Goal: Find specific page/section: Find specific page/section

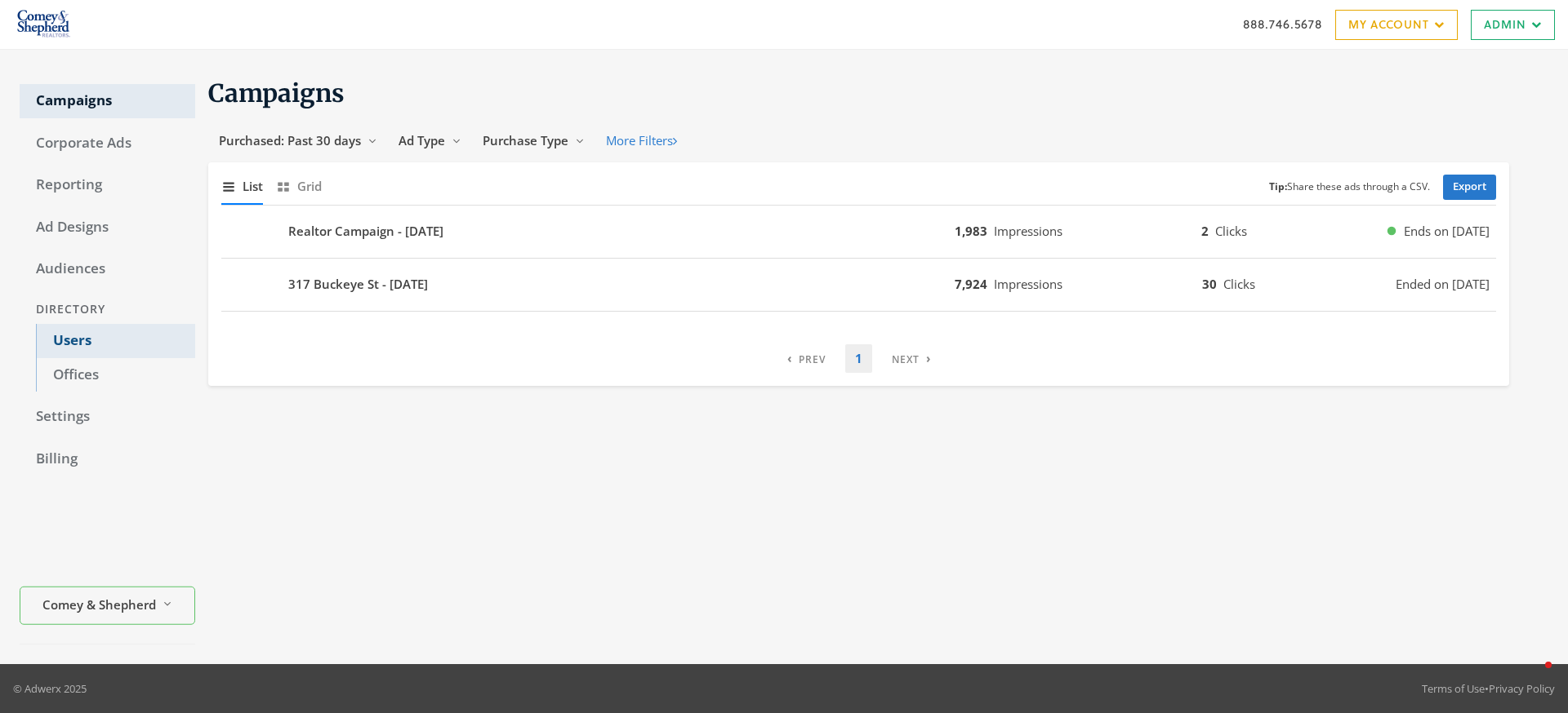
click at [91, 347] on link "Users" at bounding box center [116, 341] width 160 height 34
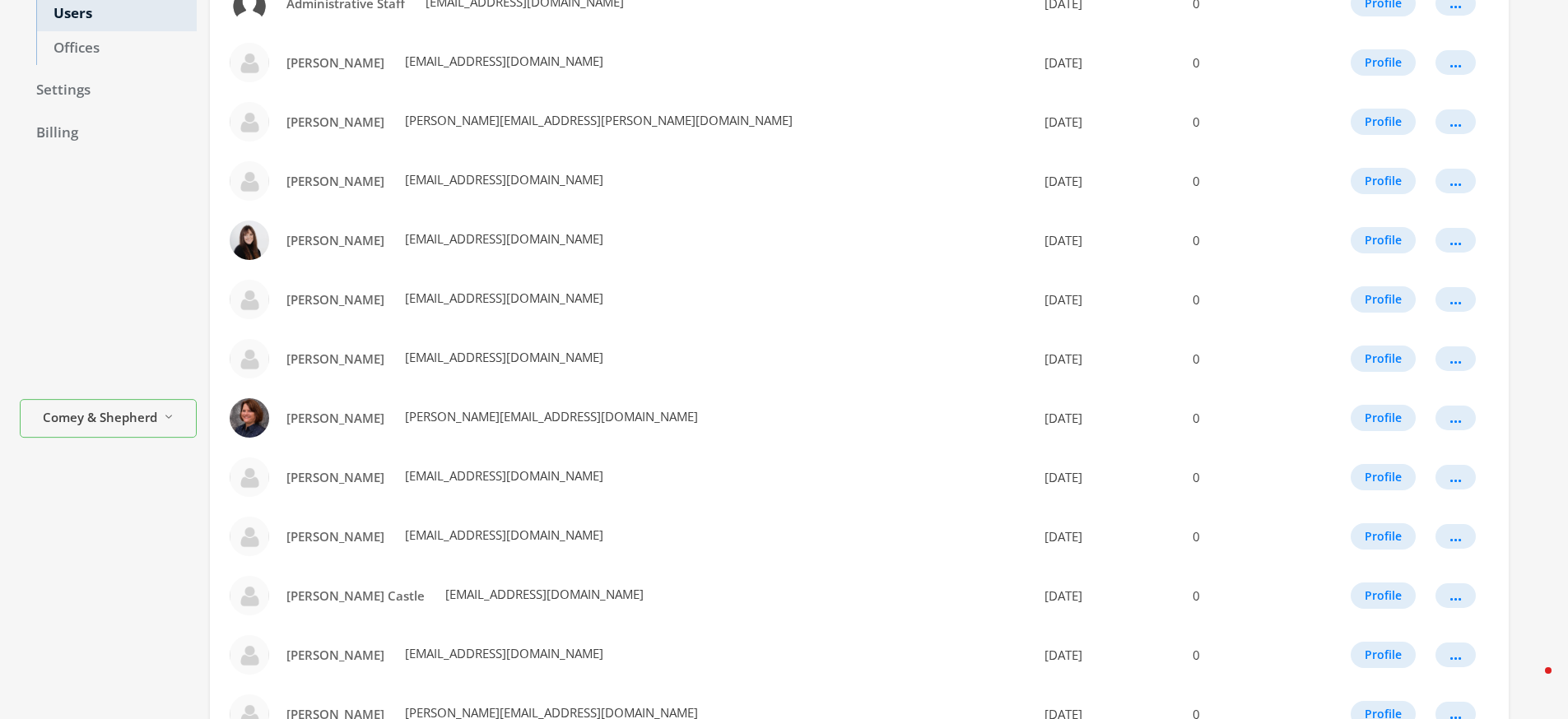
scroll to position [835, 0]
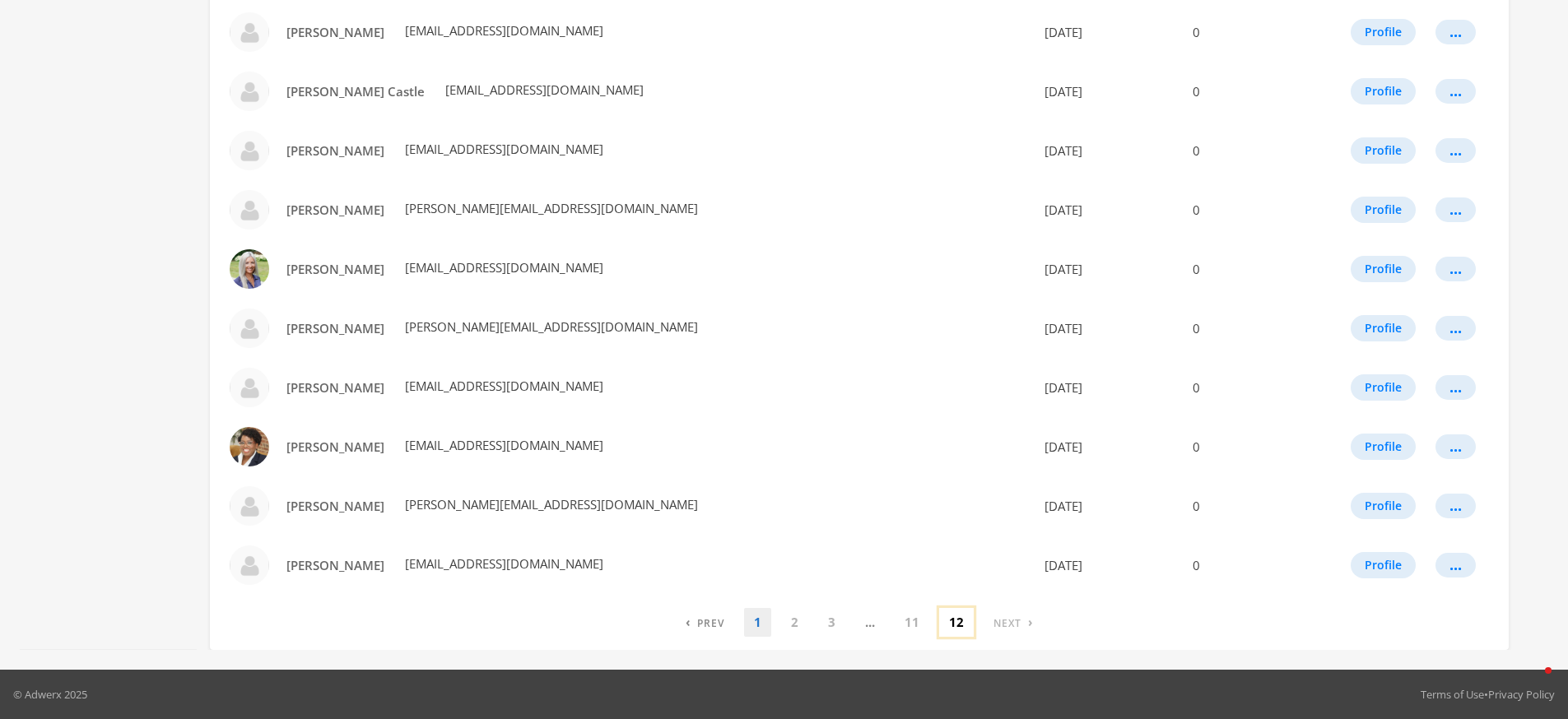
click at [958, 612] on link "12" at bounding box center [956, 622] width 35 height 29
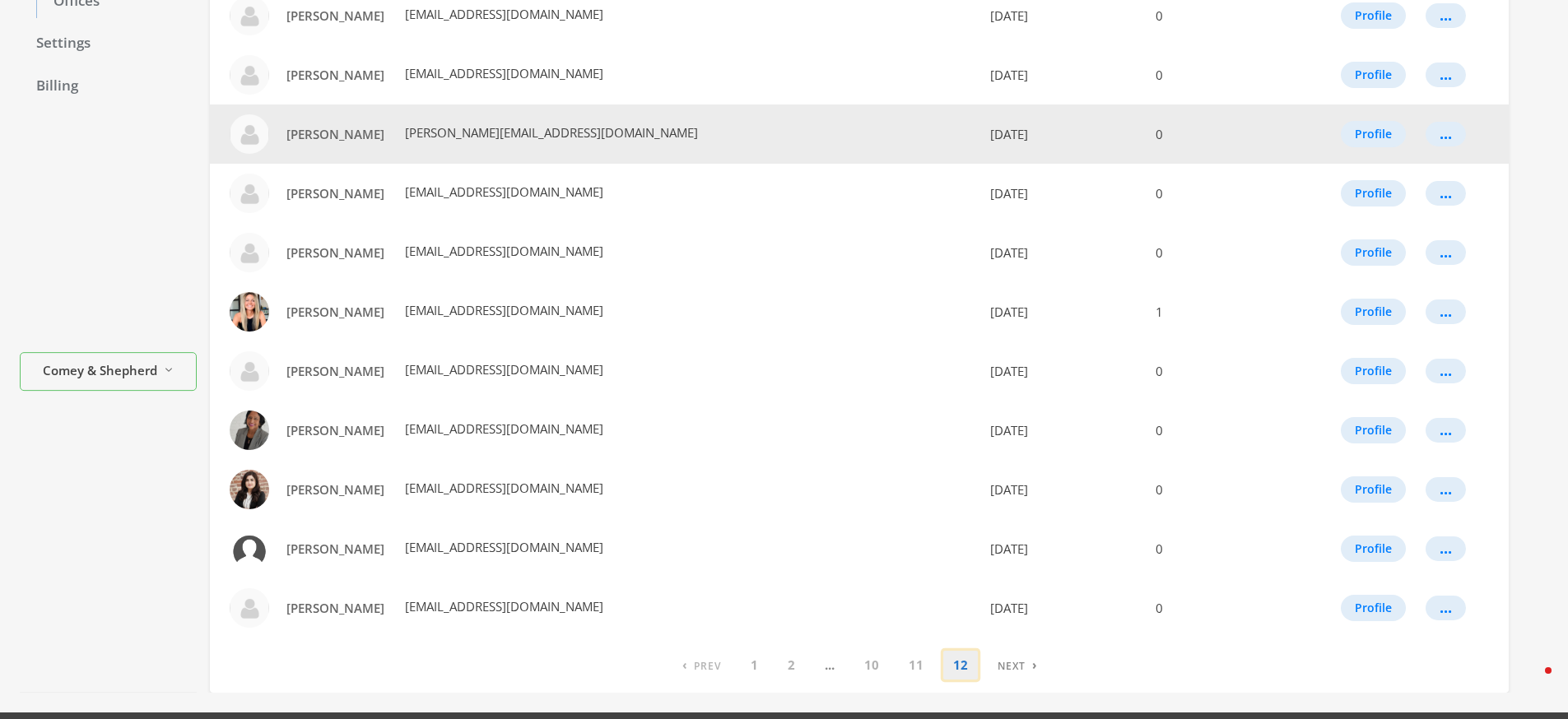
scroll to position [0, 0]
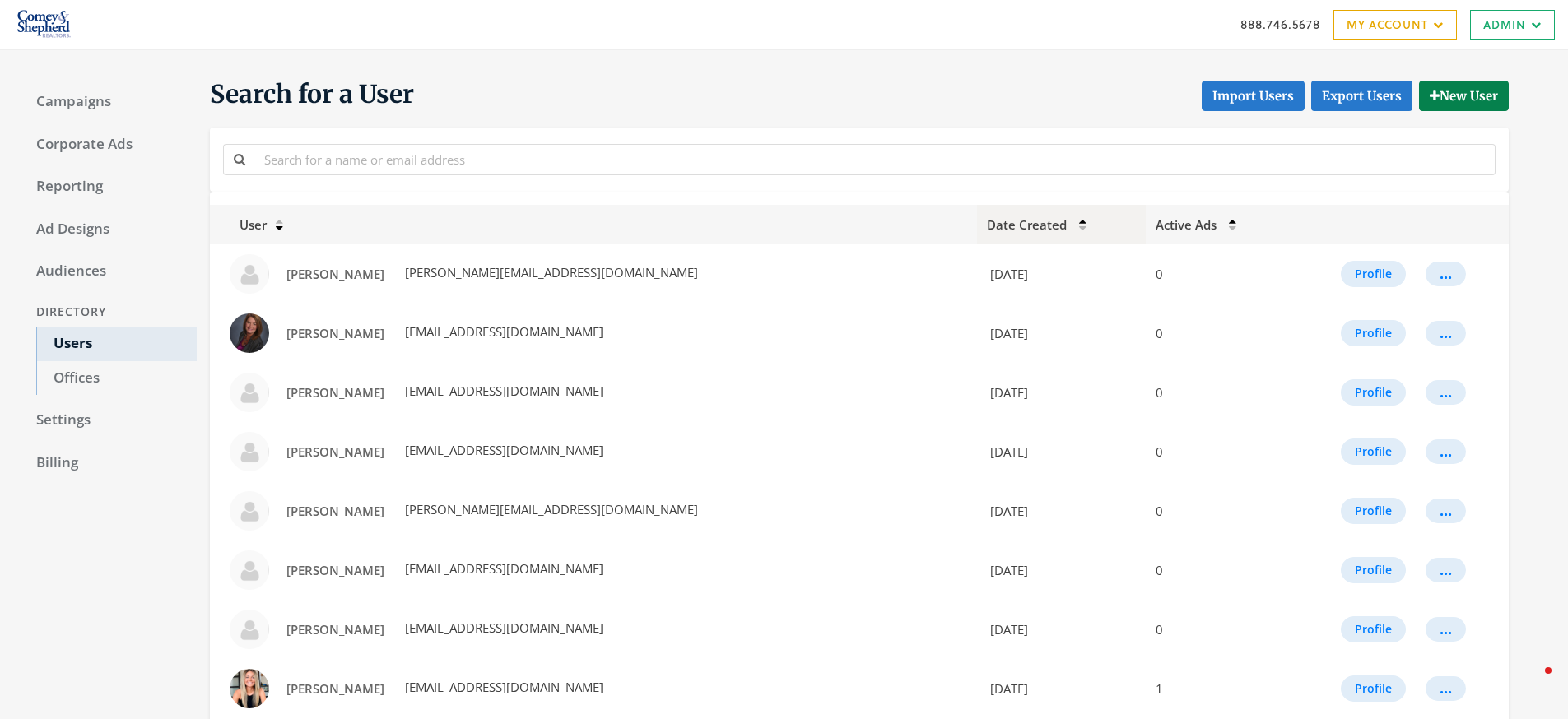
click at [1079, 221] on icon at bounding box center [1082, 221] width 8 height 6
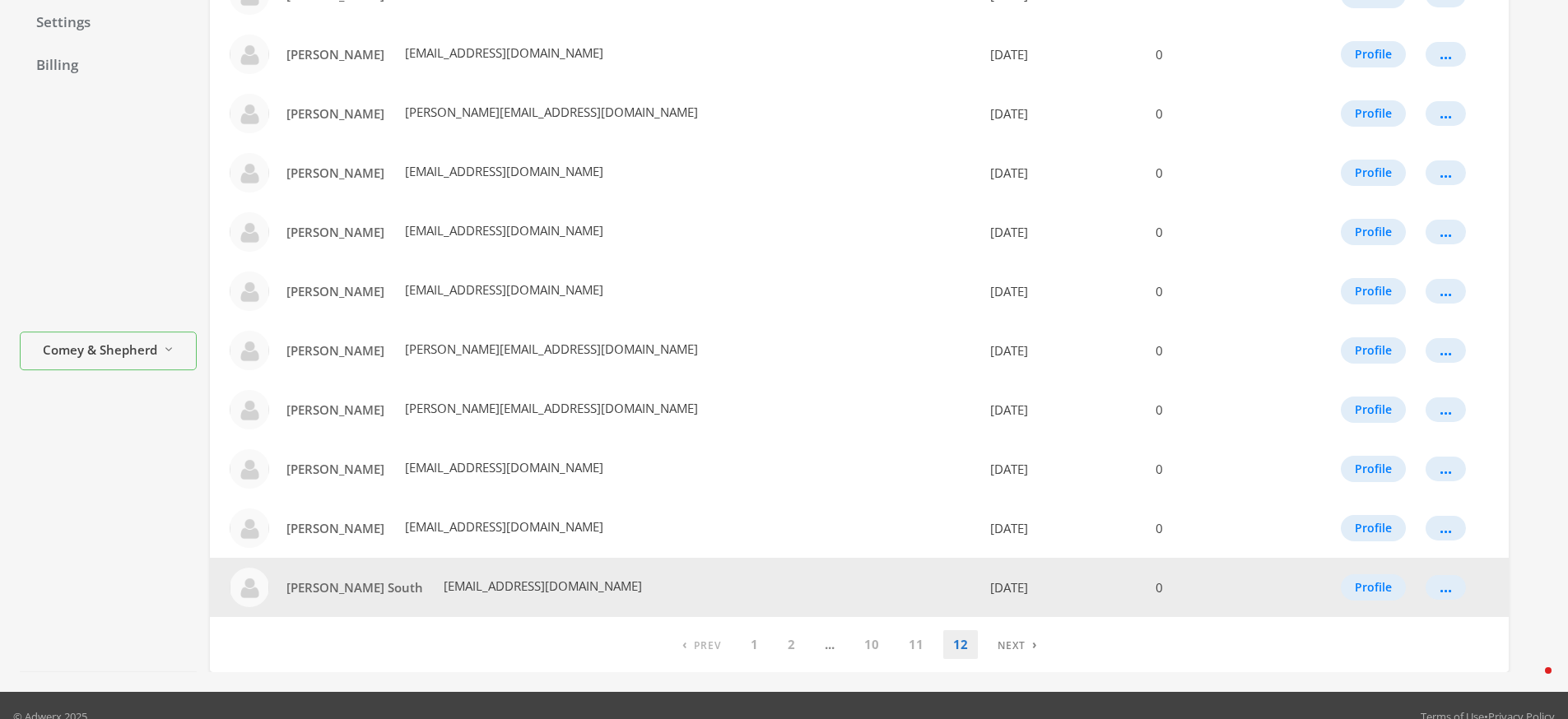
scroll to position [386, 0]
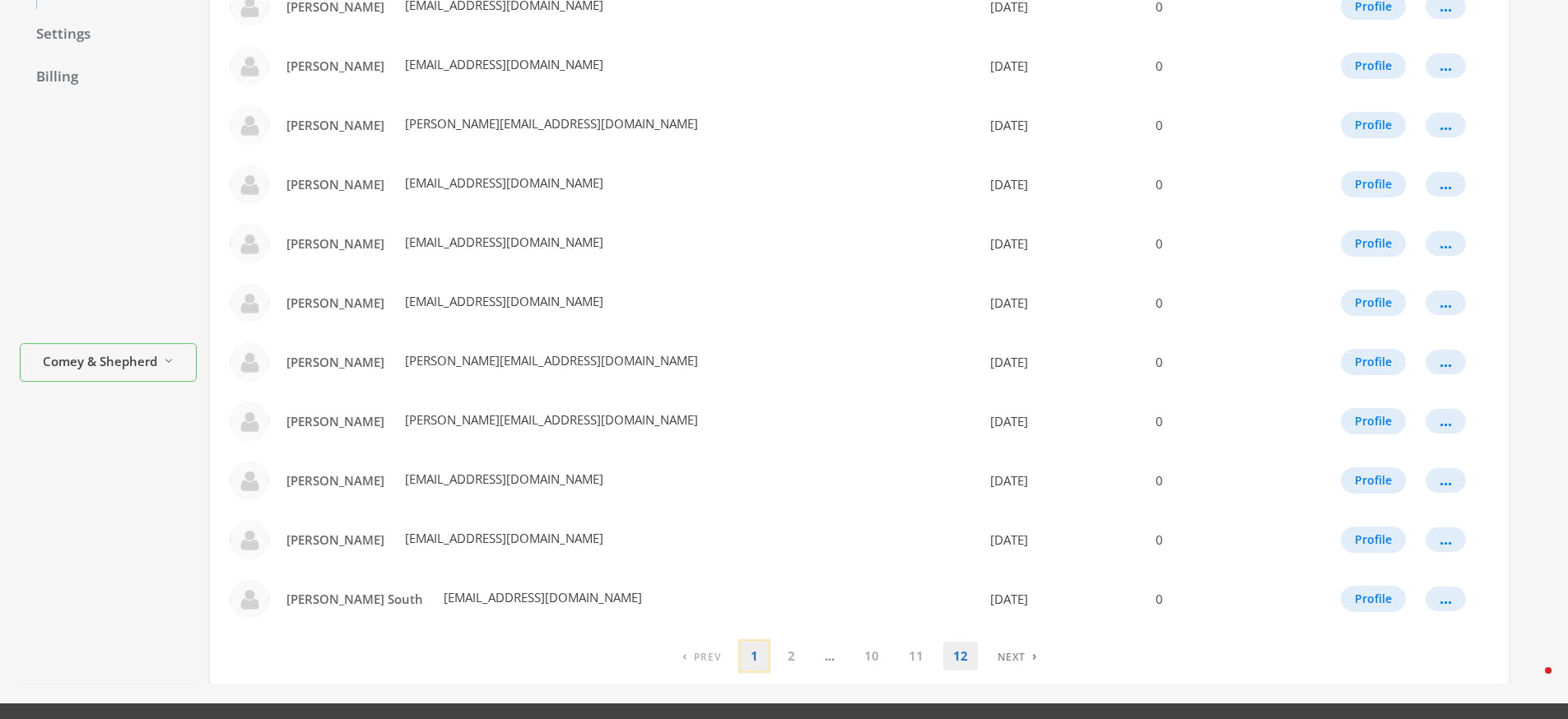
click at [751, 661] on link "1" at bounding box center [754, 656] width 27 height 29
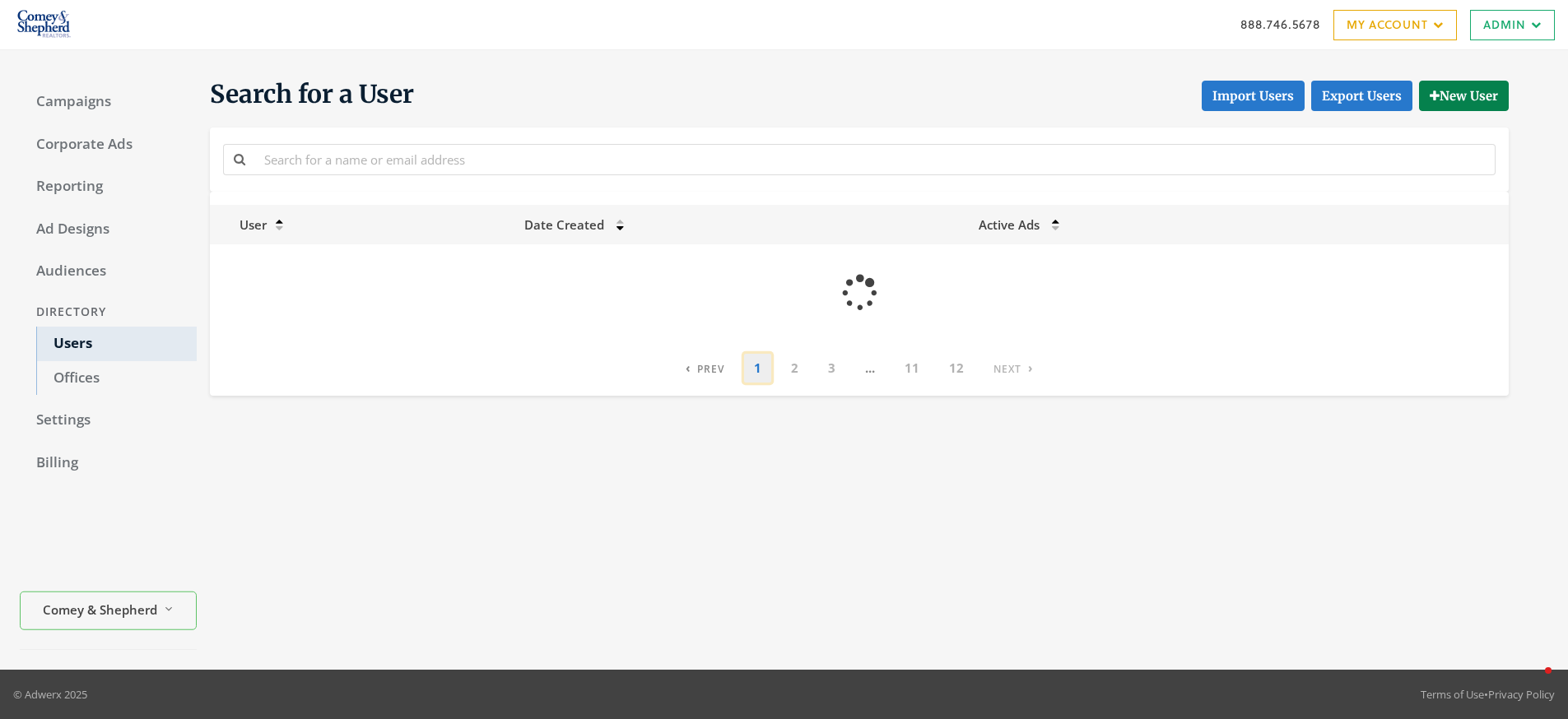
scroll to position [0, 0]
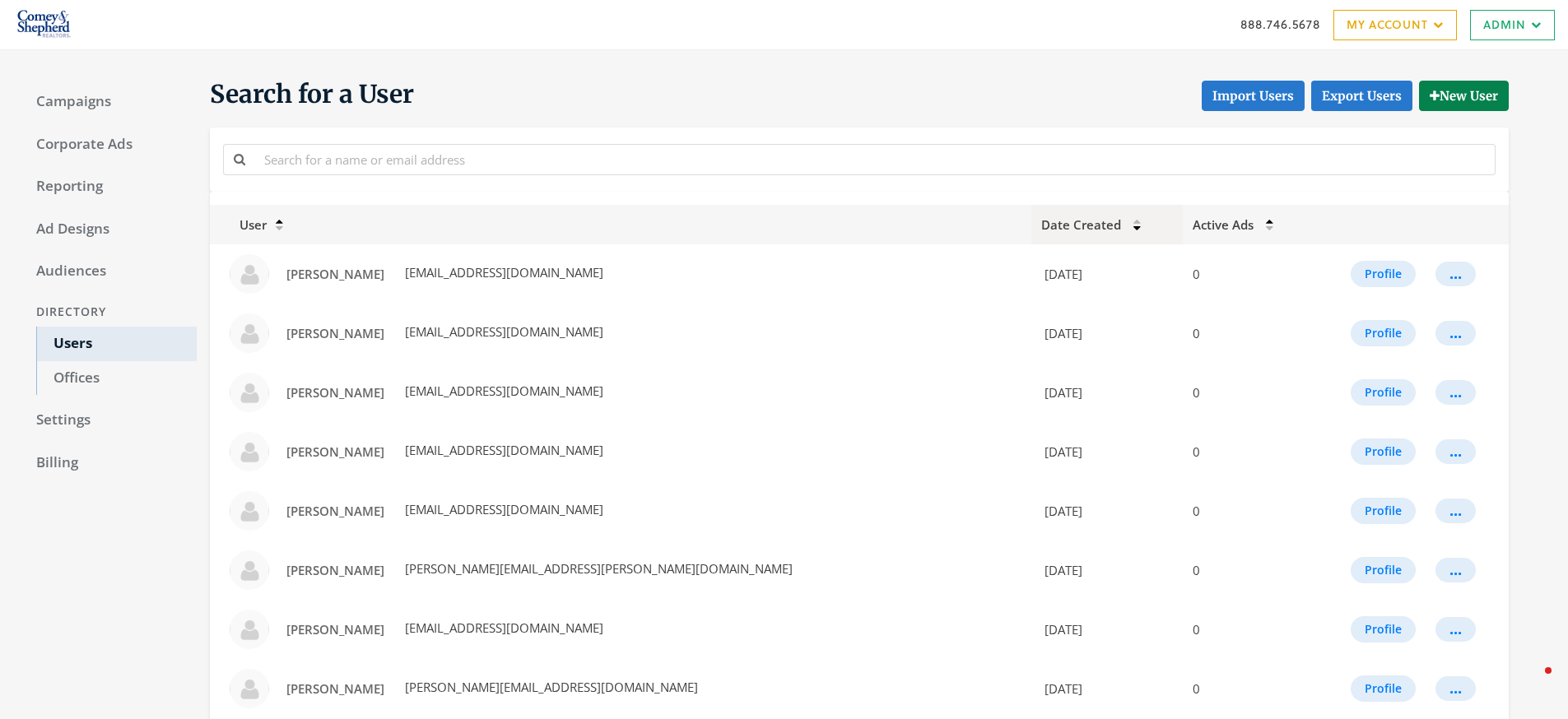
click at [1133, 224] on icon at bounding box center [1137, 221] width 8 height 6
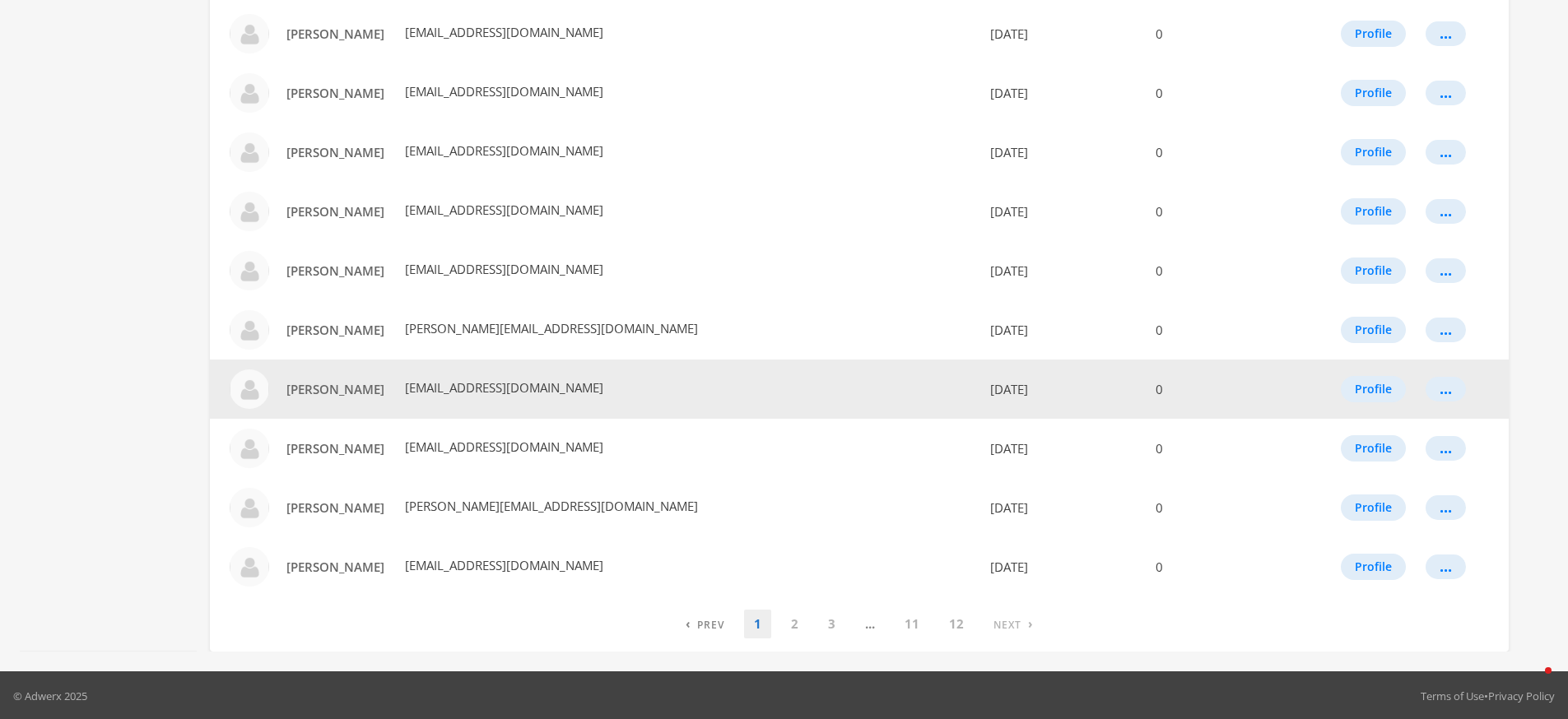
scroll to position [835, 0]
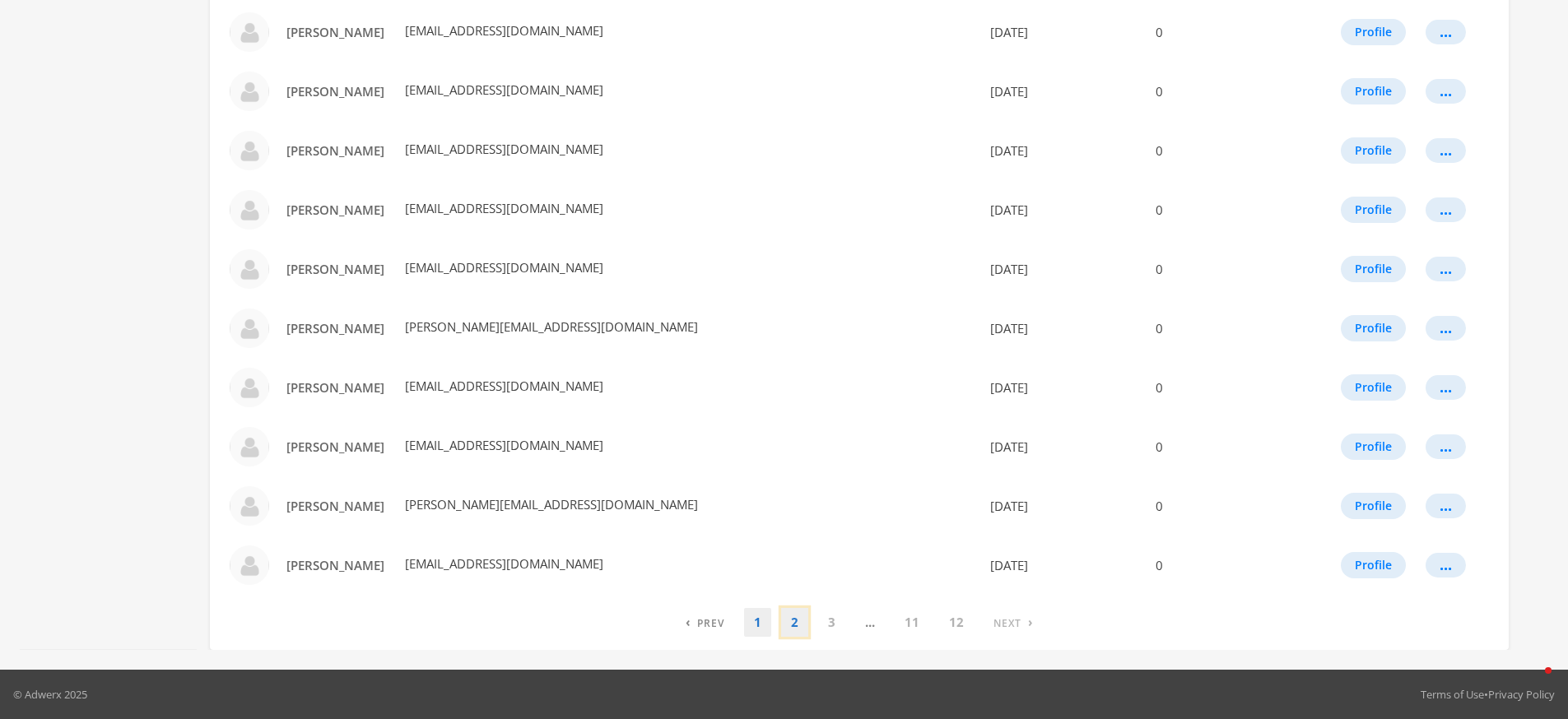
click at [795, 629] on link "2" at bounding box center [794, 622] width 27 height 29
click at [821, 625] on link "3" at bounding box center [813, 622] width 27 height 29
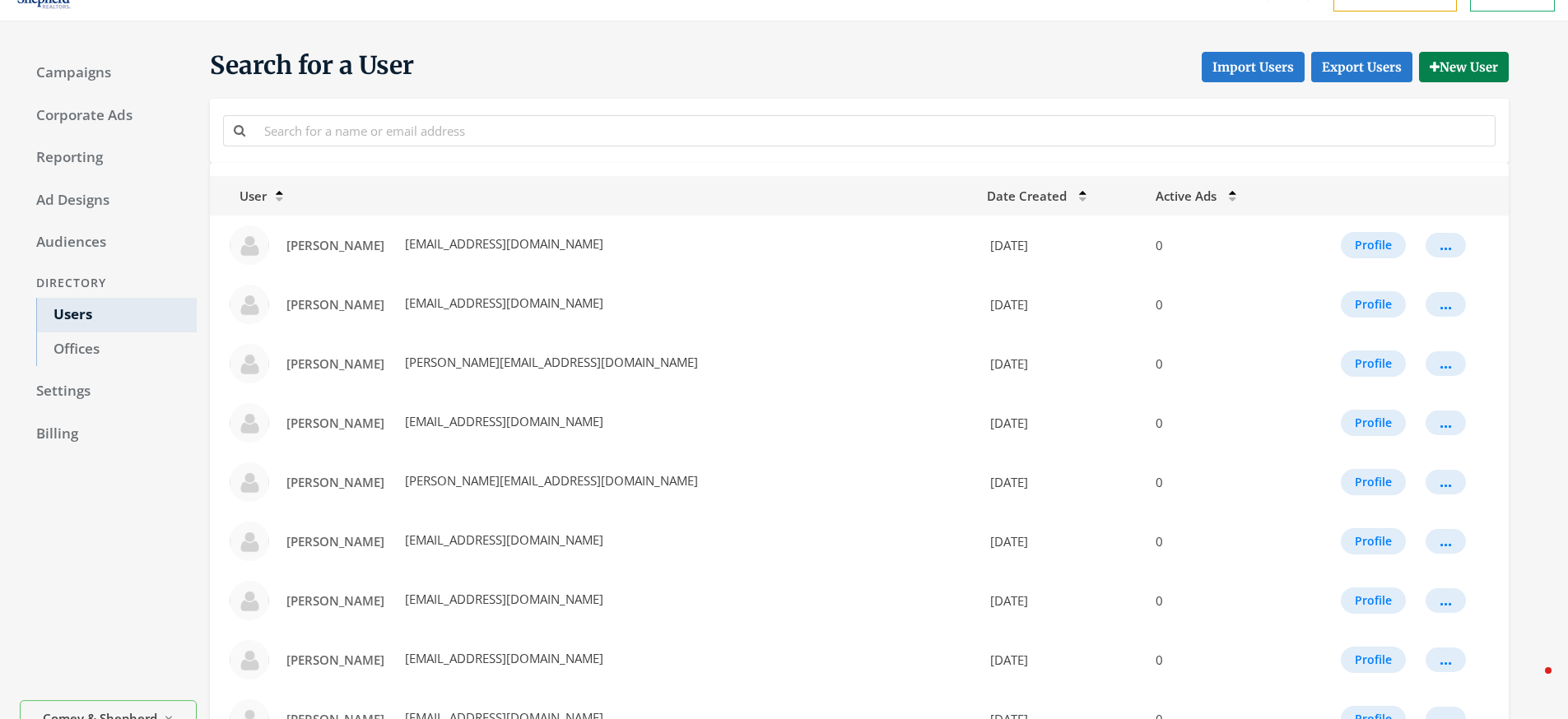
scroll to position [0, 0]
